Goal: Check status: Check status

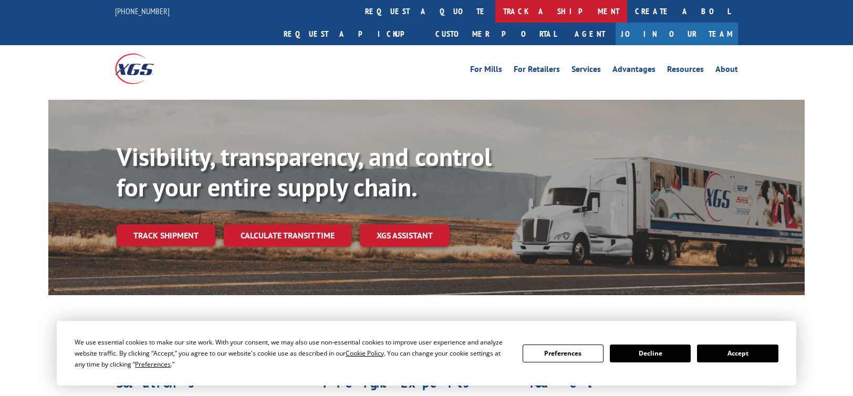
click at [496, 8] on link "track a shipment" at bounding box center [562, 11] width 132 height 23
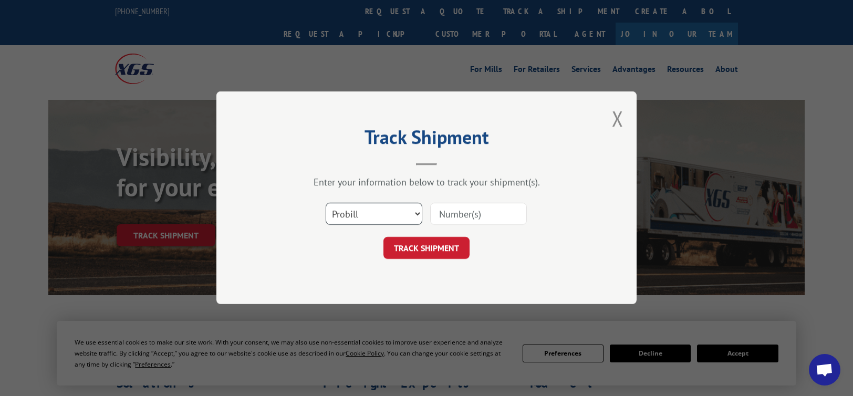
click at [420, 215] on select "Select category... Probill BOL PO" at bounding box center [374, 214] width 97 height 22
select select "bol"
click at [326, 203] on select "Select category... Probill BOL PO" at bounding box center [374, 214] width 97 height 22
click at [460, 209] on input at bounding box center [478, 214] width 97 height 22
paste input "54392874"
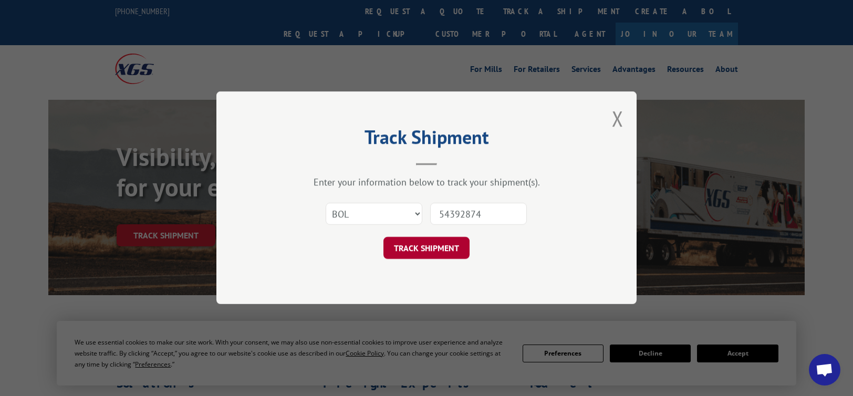
type input "54392874"
click at [436, 252] on button "TRACK SHIPMENT" at bounding box center [427, 249] width 86 height 22
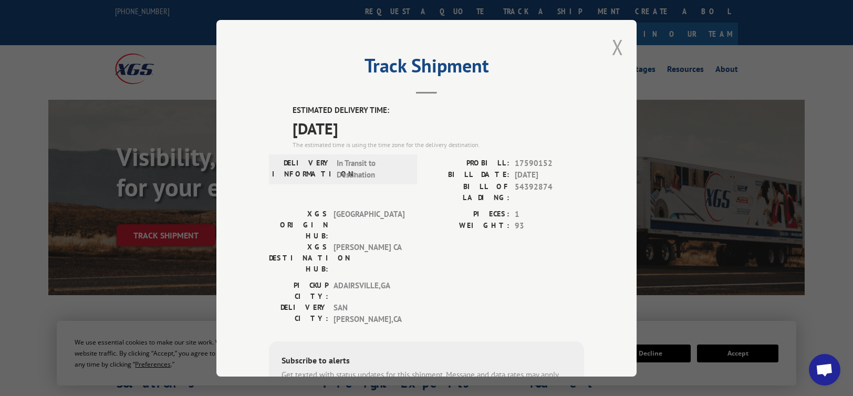
click at [612, 47] on button "Close modal" at bounding box center [618, 47] width 12 height 28
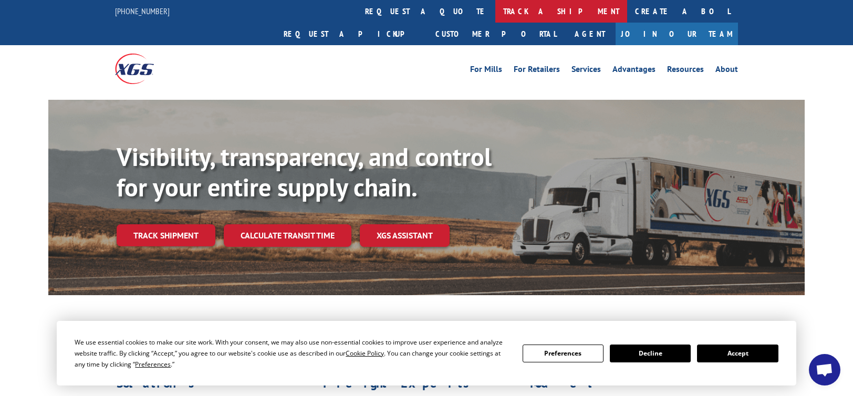
click at [496, 14] on link "track a shipment" at bounding box center [562, 11] width 132 height 23
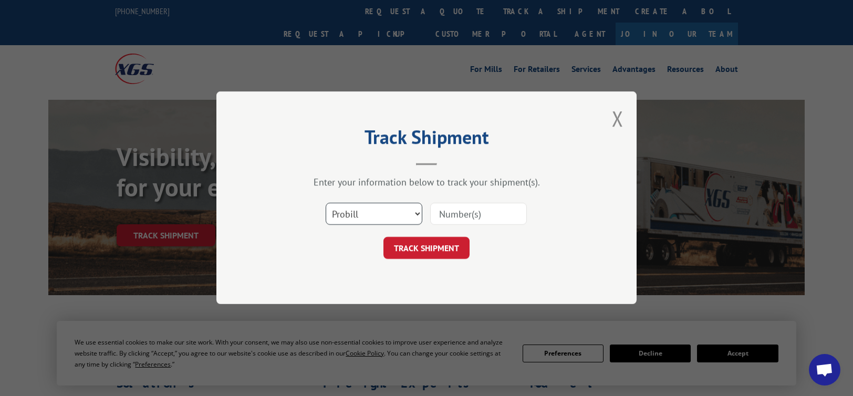
click at [418, 215] on select "Select category... Probill BOL PO" at bounding box center [374, 214] width 97 height 22
select select "bol"
click at [326, 203] on select "Select category... Probill BOL PO" at bounding box center [374, 214] width 97 height 22
click at [474, 212] on input at bounding box center [478, 214] width 97 height 22
type input "17590052"
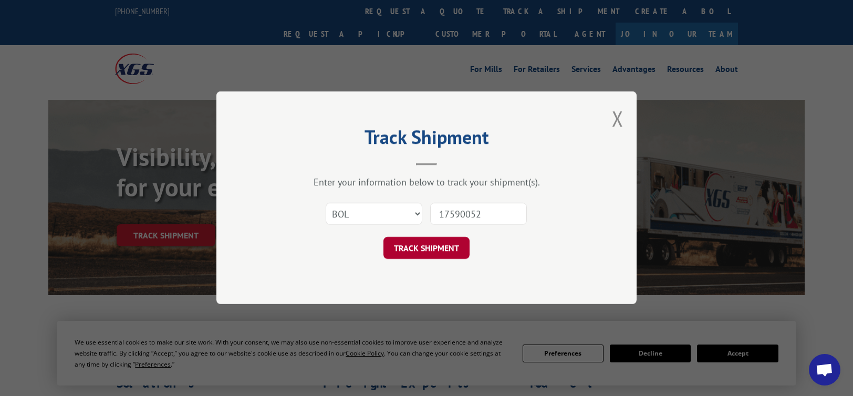
click at [456, 251] on button "TRACK SHIPMENT" at bounding box center [427, 249] width 86 height 22
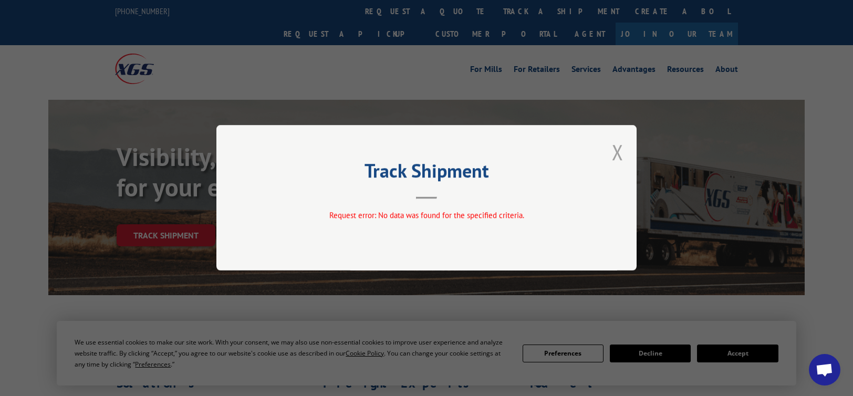
click at [618, 151] on button "Close modal" at bounding box center [618, 152] width 12 height 28
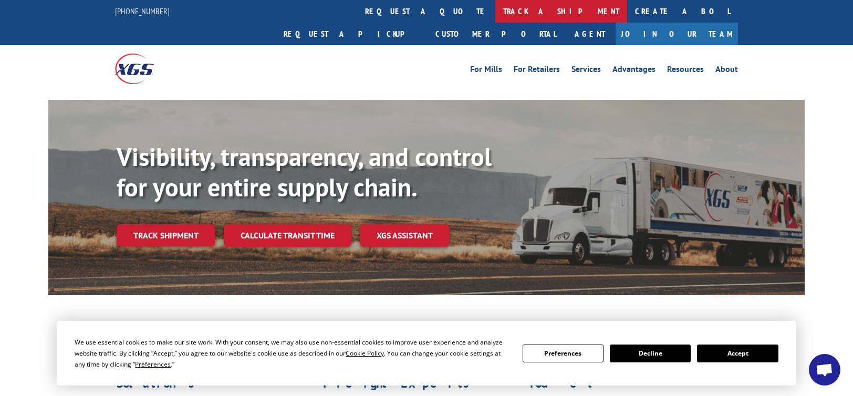
click at [496, 10] on link "track a shipment" at bounding box center [562, 11] width 132 height 23
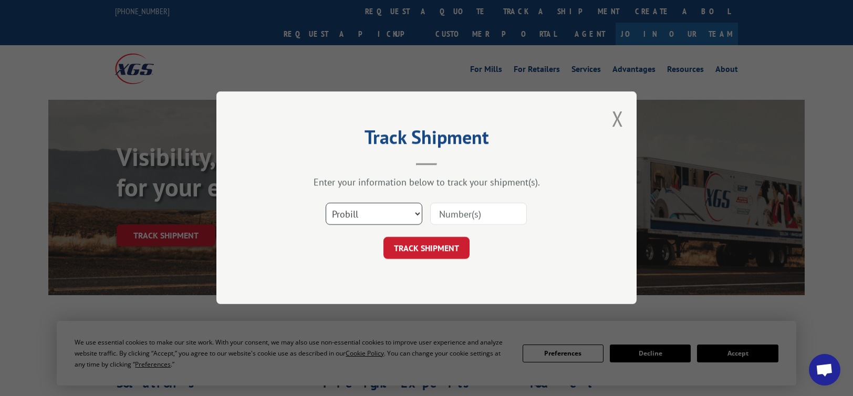
click at [417, 214] on select "Select category... Probill BOL PO" at bounding box center [374, 214] width 97 height 22
select select "bol"
click at [326, 203] on select "Select category... Probill BOL PO" at bounding box center [374, 214] width 97 height 22
click at [462, 217] on input at bounding box center [478, 214] width 97 height 22
type input "17590052"
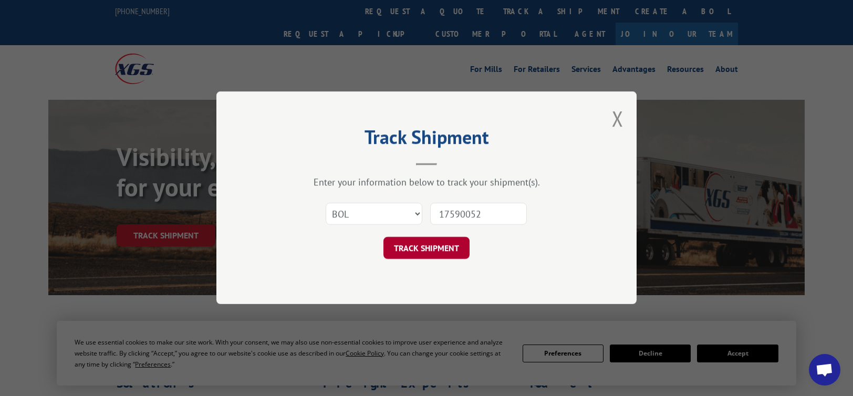
click at [418, 256] on button "TRACK SHIPMENT" at bounding box center [427, 249] width 86 height 22
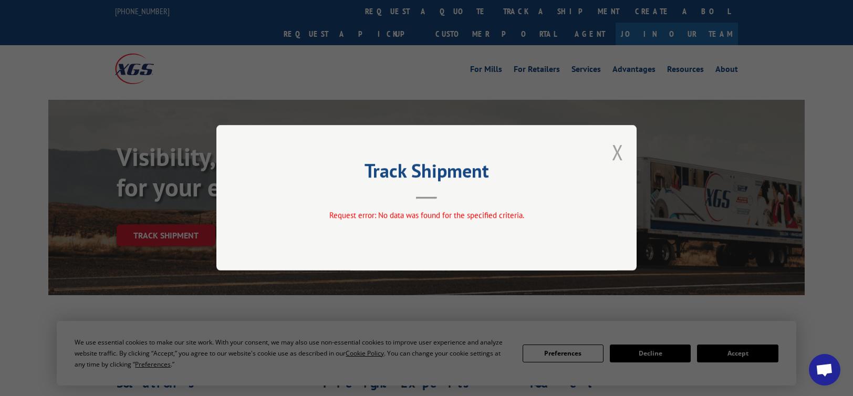
click at [619, 155] on button "Close modal" at bounding box center [618, 152] width 12 height 28
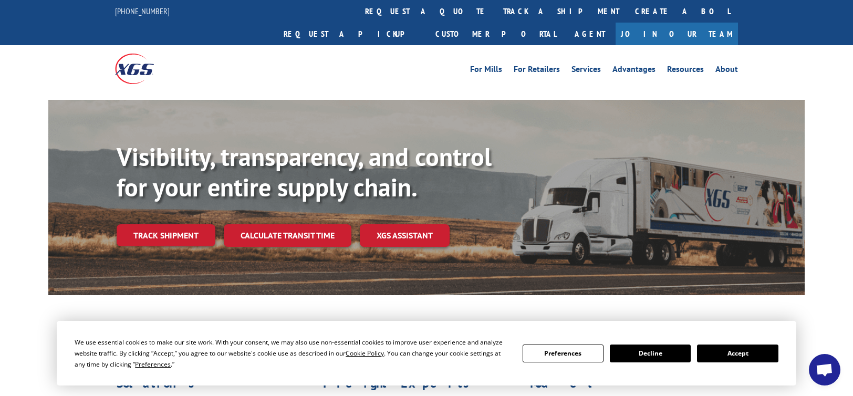
click at [496, 15] on link "track a shipment" at bounding box center [562, 11] width 132 height 23
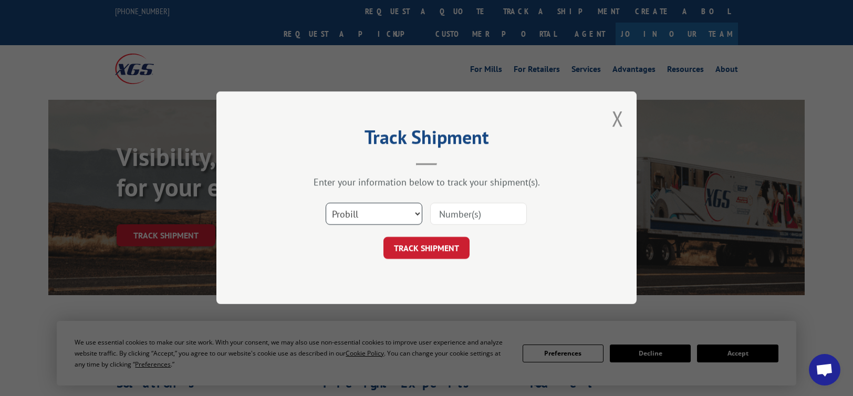
click at [416, 214] on select "Select category... Probill BOL PO" at bounding box center [374, 214] width 97 height 22
select select "bol"
click at [326, 203] on select "Select category... Probill BOL PO" at bounding box center [374, 214] width 97 height 22
click at [478, 218] on input at bounding box center [478, 214] width 97 height 22
click at [469, 214] on input "17590252" at bounding box center [478, 214] width 97 height 22
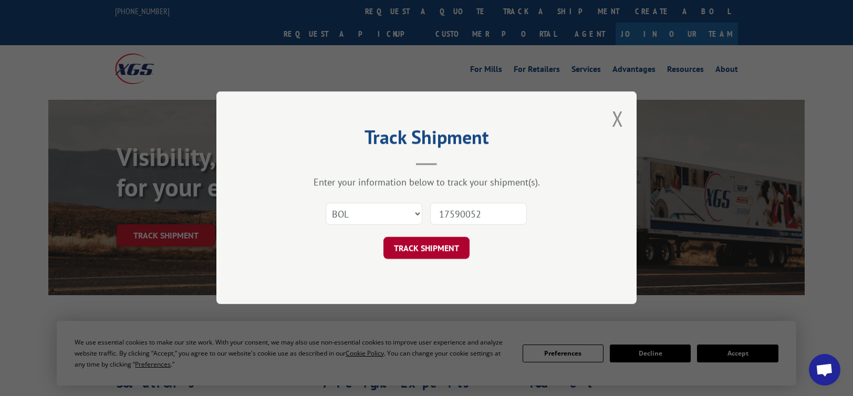
type input "17590052"
click at [414, 243] on button "TRACK SHIPMENT" at bounding box center [427, 249] width 86 height 22
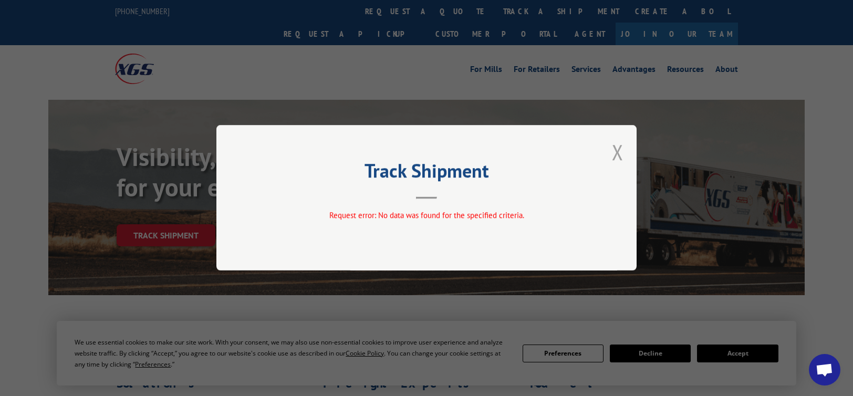
click at [619, 153] on button "Close modal" at bounding box center [618, 152] width 12 height 28
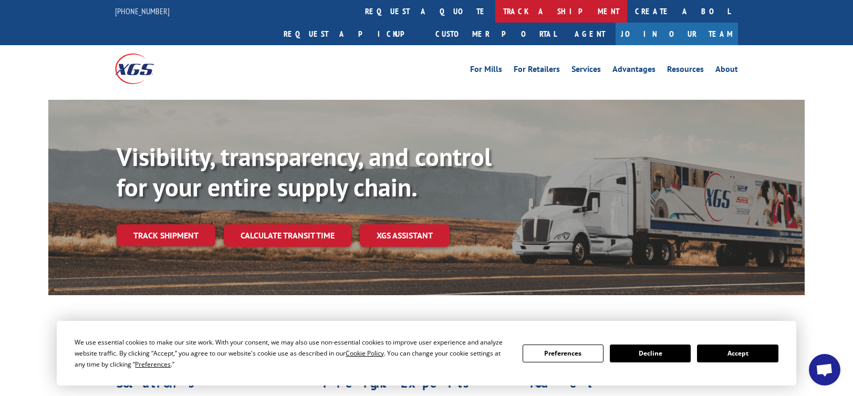
click at [496, 12] on link "track a shipment" at bounding box center [562, 11] width 132 height 23
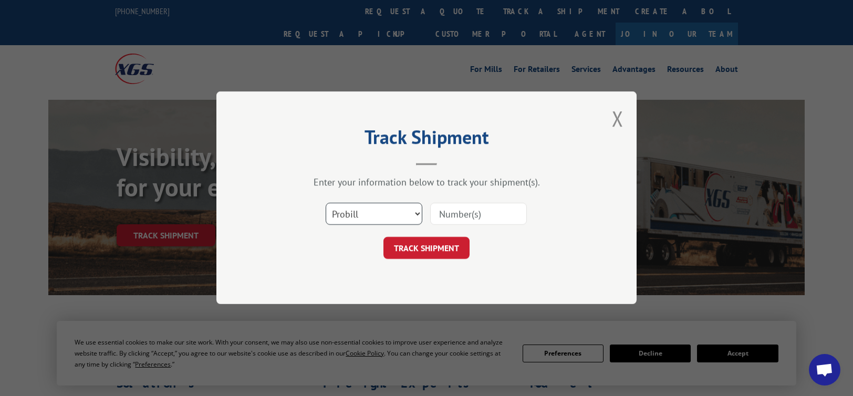
click at [418, 213] on select "Select category... Probill BOL PO" at bounding box center [374, 214] width 97 height 22
select select "bol"
click at [326, 203] on select "Select category... Probill BOL PO" at bounding box center [374, 214] width 97 height 22
click at [452, 217] on input at bounding box center [478, 214] width 97 height 22
type input "828904149"
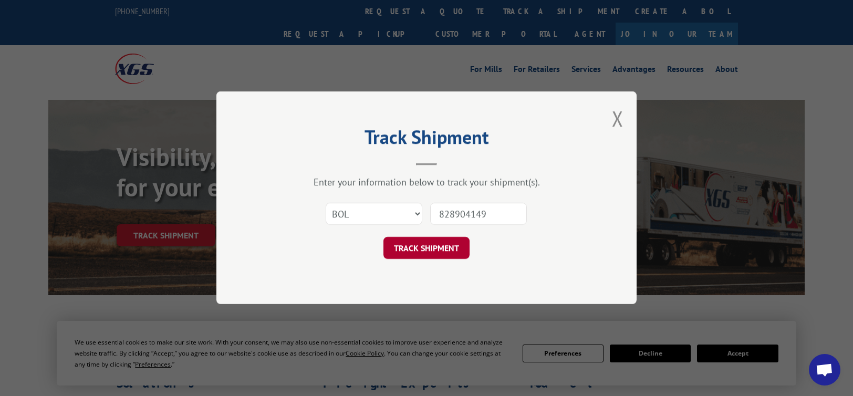
click at [429, 252] on button "TRACK SHIPMENT" at bounding box center [427, 249] width 86 height 22
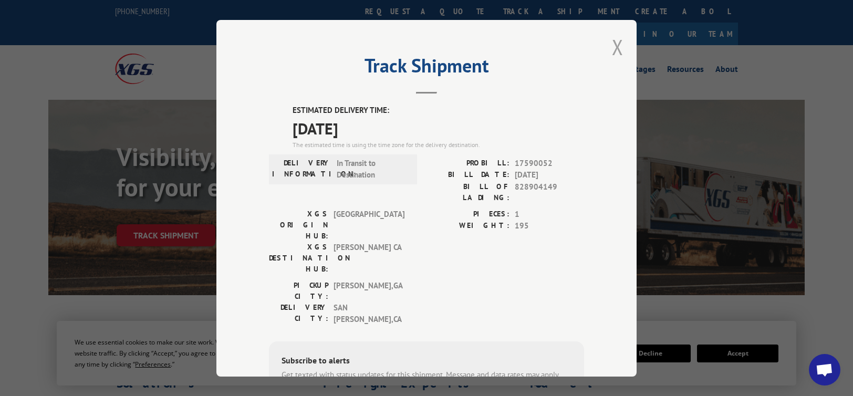
click at [615, 47] on button "Close modal" at bounding box center [618, 47] width 12 height 28
